Goal: Information Seeking & Learning: Learn about a topic

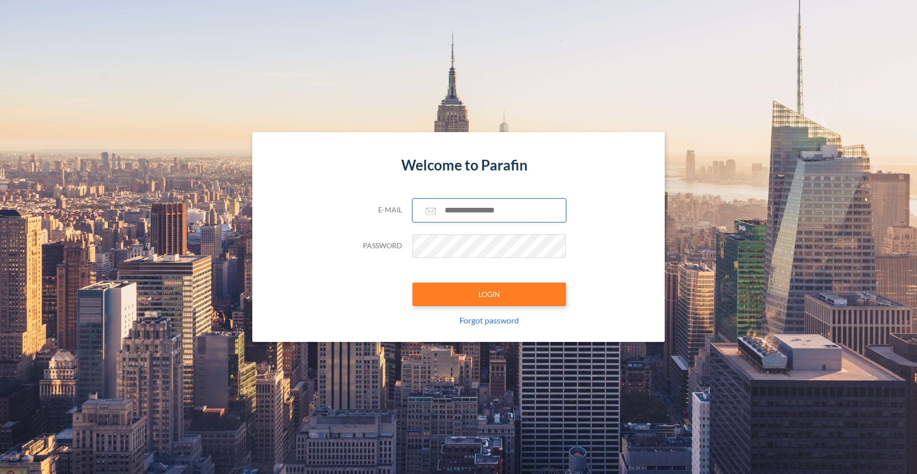
click at [485, 212] on input "text" at bounding box center [490, 211] width 154 height 24
type input "**********"
click at [484, 302] on button "LOGIN" at bounding box center [490, 295] width 154 height 24
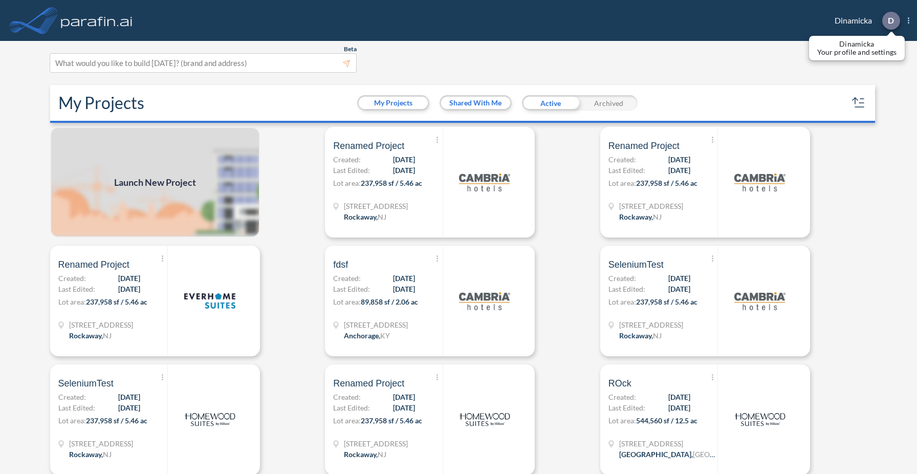
click at [894, 22] on p "D" at bounding box center [891, 20] width 6 height 9
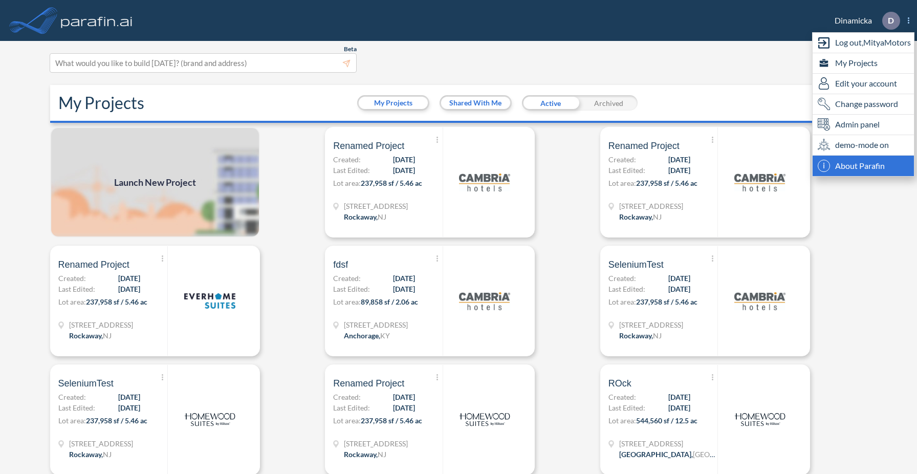
click at [854, 164] on span "About Parafin" at bounding box center [861, 166] width 50 height 12
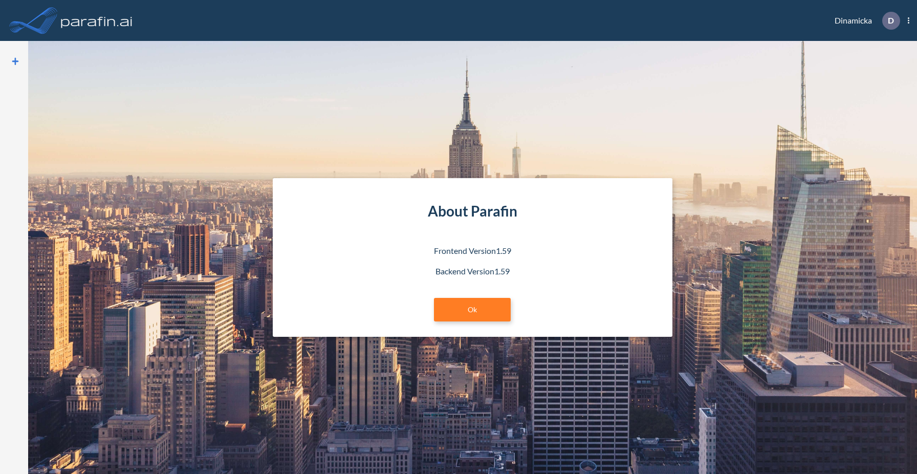
click at [108, 22] on img at bounding box center [97, 20] width 76 height 20
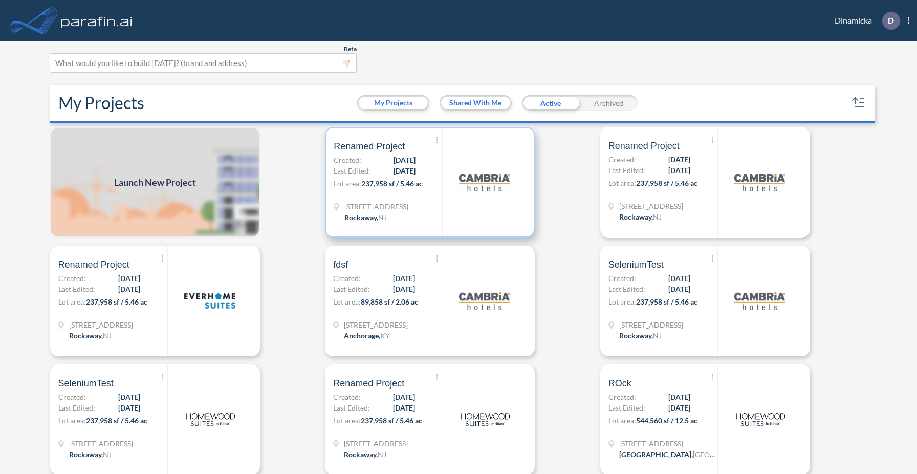
click at [426, 192] on p "Lot area: 237,958 sf / 5.46 ac" at bounding box center [388, 185] width 109 height 15
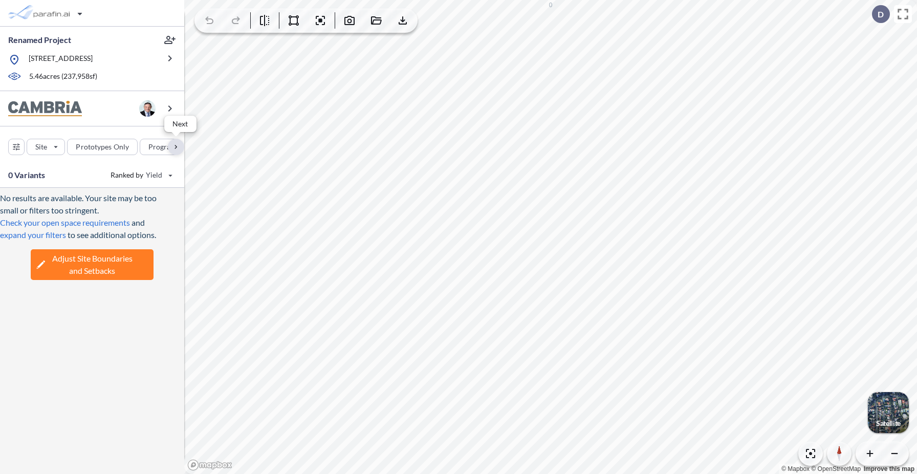
click at [175, 147] on div "button" at bounding box center [176, 147] width 16 height 16
click at [95, 151] on div "button" at bounding box center [97, 147] width 50 height 16
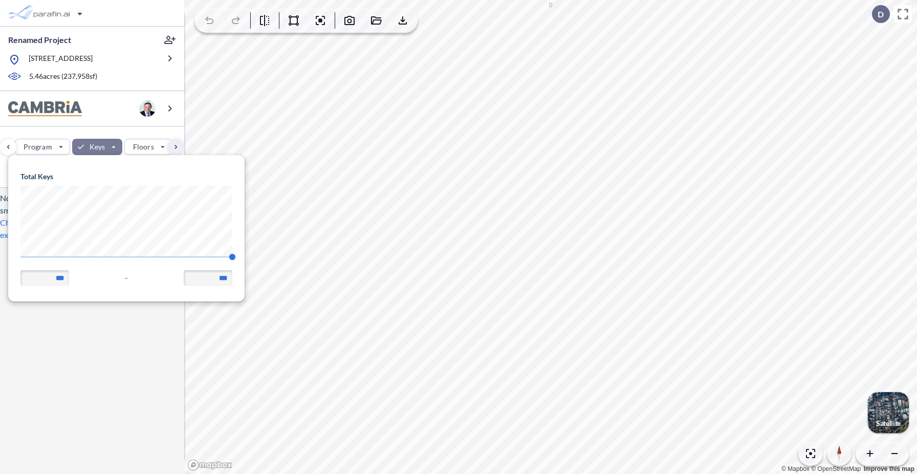
scroll to position [146, 237]
drag, startPoint x: 16, startPoint y: 256, endPoint x: 8, endPoint y: 255, distance: 8.2
click at [8, 255] on div "Total Keys 74 140 *** - ***" at bounding box center [126, 228] width 237 height 146
type input "**"
click at [148, 131] on div "Site Prototypes Only Program Keys Floors Height FAR Room mix Budget" at bounding box center [92, 144] width 184 height 36
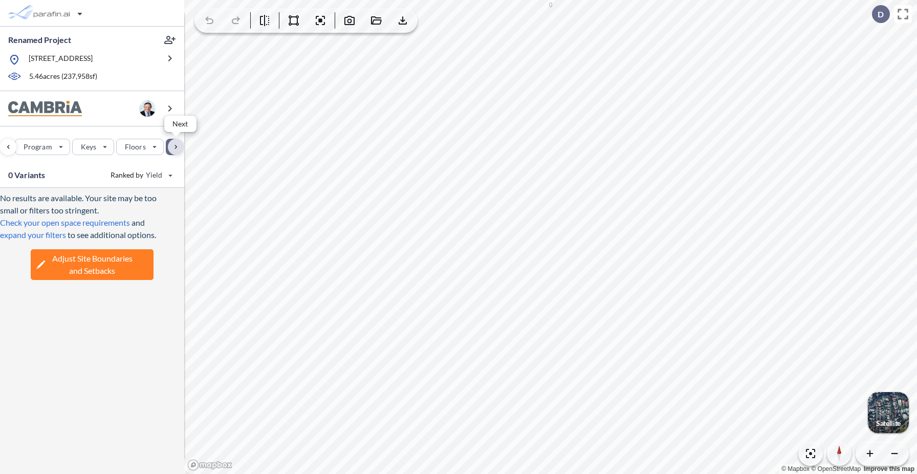
click at [175, 149] on div "button" at bounding box center [176, 147] width 16 height 16
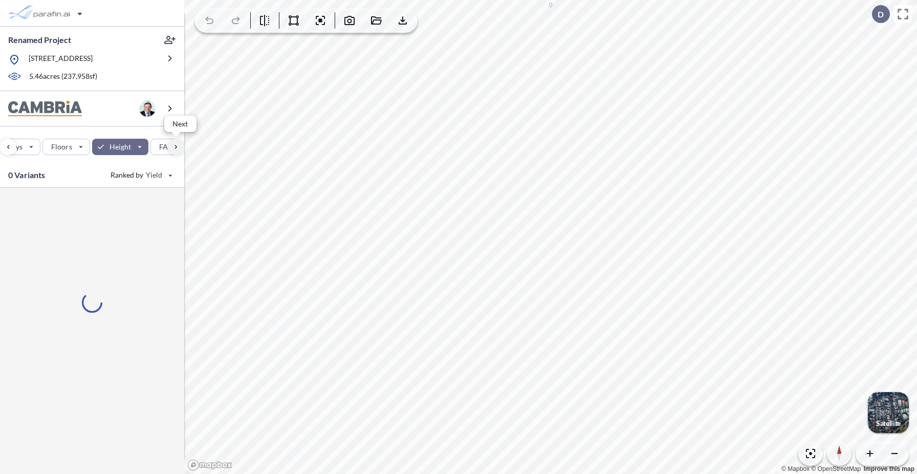
scroll to position [0, 268]
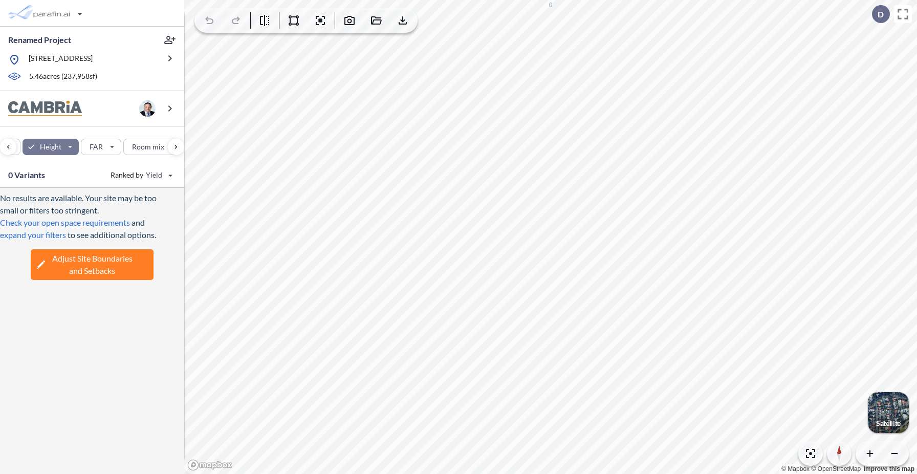
click at [69, 145] on div "button" at bounding box center [51, 147] width 57 height 16
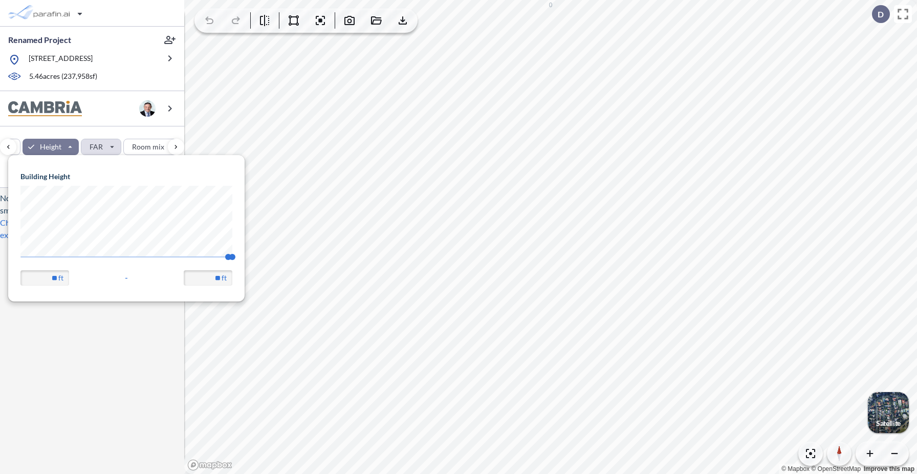
scroll to position [146, 237]
click at [4, 258] on body "Renamed Project [STREET_ADDRESS] 5.46 acres ( 237,958 sf) Site Prototypes Only …" at bounding box center [458, 237] width 917 height 474
type input "**"
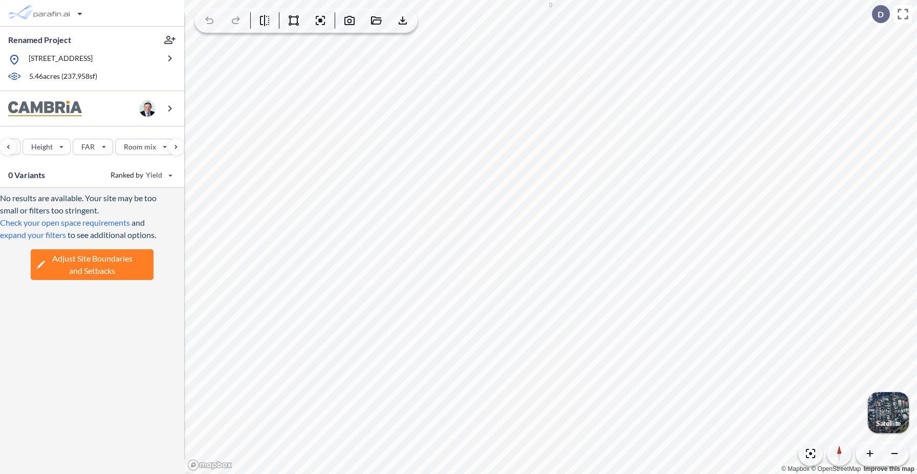
click at [106, 130] on div "Site Prototypes Only Program Keys Floors Height FAR Room mix Budget" at bounding box center [92, 144] width 184 height 36
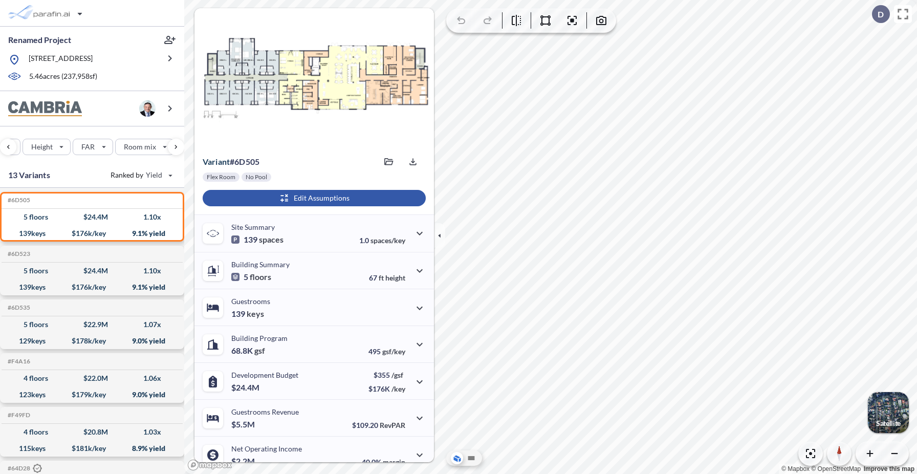
click at [343, 201] on div "button" at bounding box center [314, 198] width 223 height 16
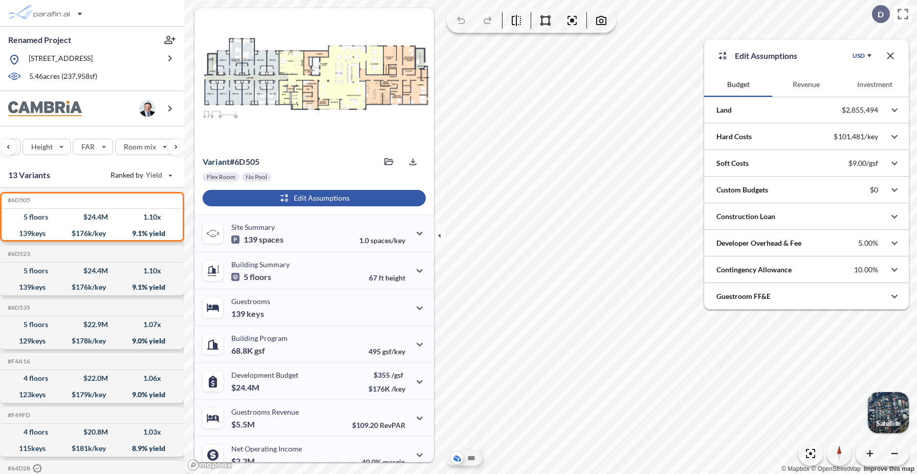
click at [818, 85] on button "Revenue" at bounding box center [807, 84] width 68 height 25
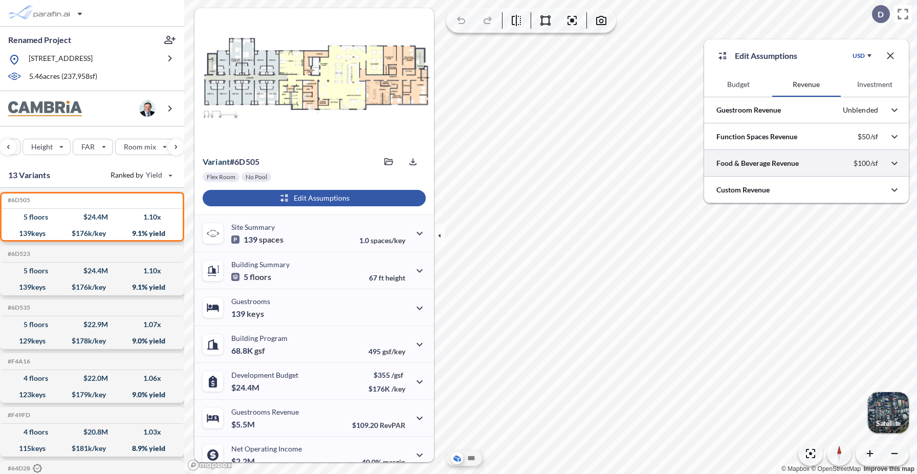
click at [773, 164] on div at bounding box center [806, 163] width 205 height 26
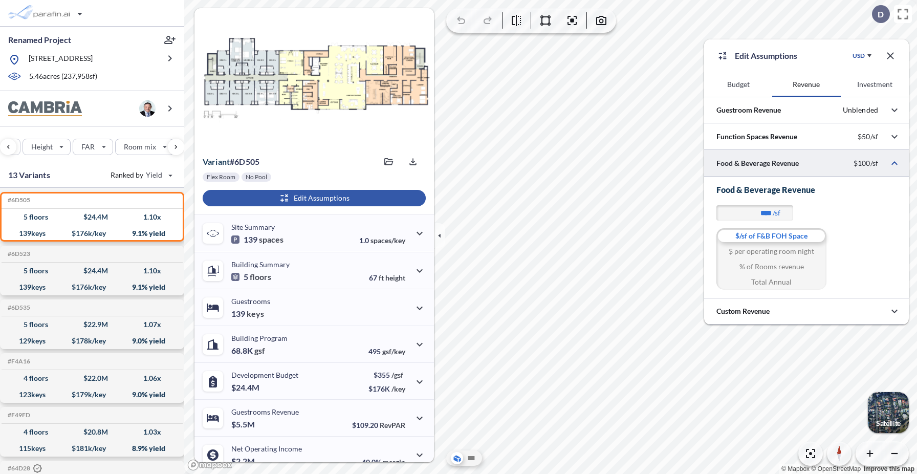
click at [763, 250] on div "$ per operating room night" at bounding box center [772, 251] width 110 height 15
click at [766, 267] on div "% of Rooms revenue" at bounding box center [772, 266] width 110 height 15
click at [770, 283] on div "Total Annual" at bounding box center [772, 281] width 110 height 15
click at [764, 237] on div "$/sf of F&B FOH Space" at bounding box center [772, 235] width 110 height 15
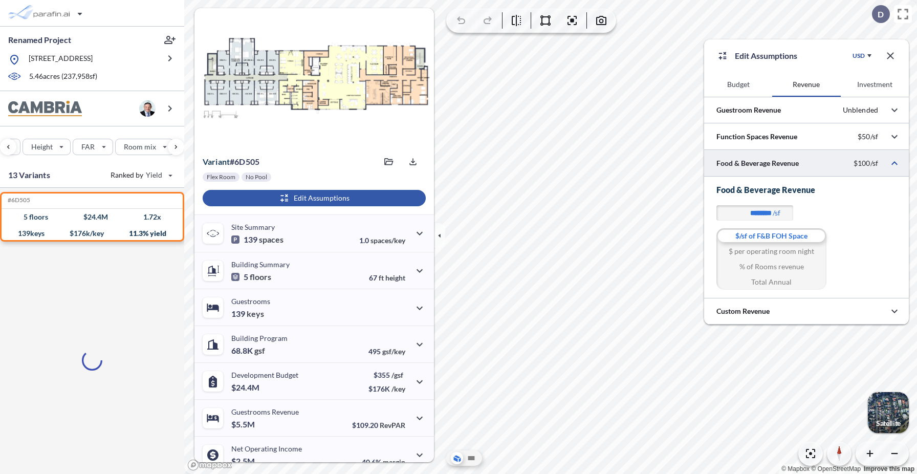
type input "****"
